Goal: Transaction & Acquisition: Download file/media

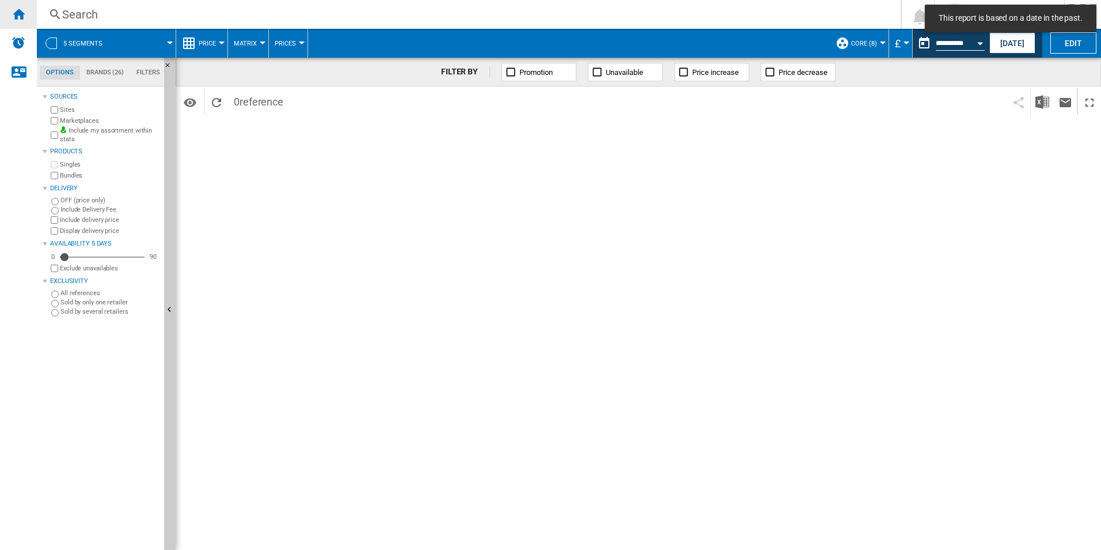
click at [19, 18] on ng-md-icon "Home" at bounding box center [19, 14] width 14 height 14
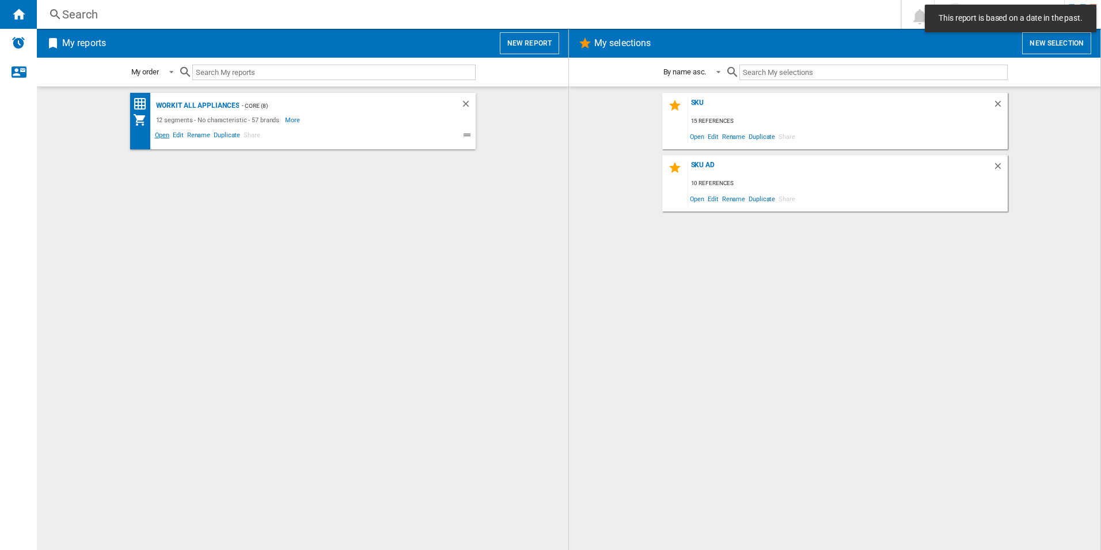
click at [158, 131] on span "Open" at bounding box center [162, 137] width 18 height 14
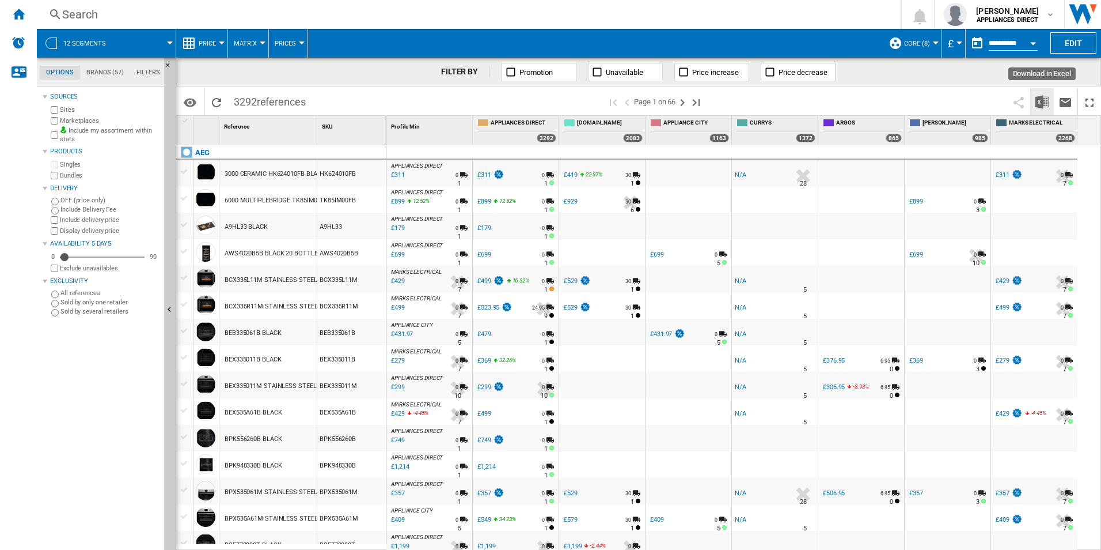
click at [1043, 99] on img "Download in Excel" at bounding box center [1043, 102] width 14 height 14
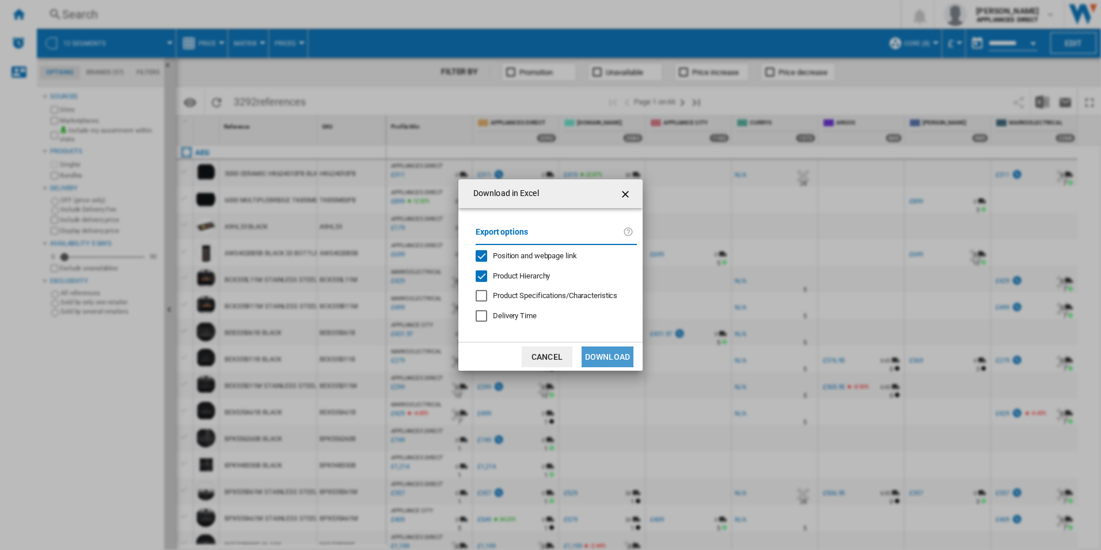
click at [597, 352] on button "Download" at bounding box center [608, 356] width 52 height 21
